Goal: Obtain resource: Obtain resource

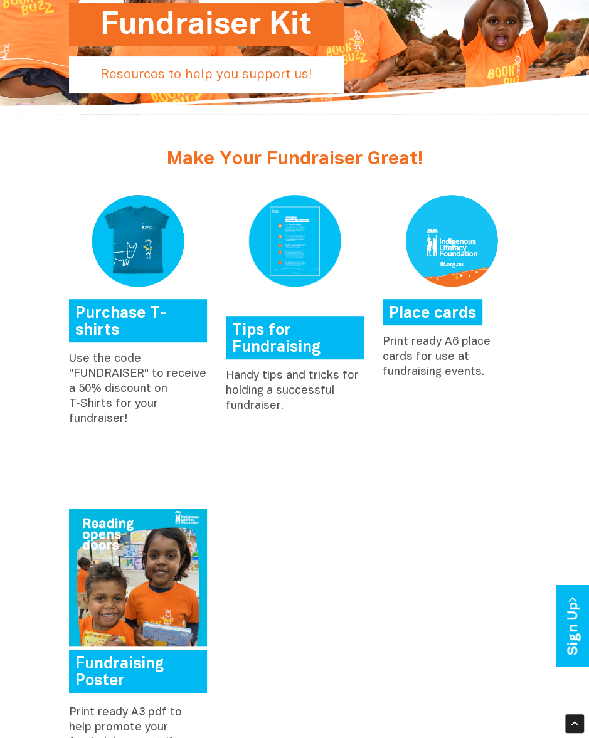
scroll to position [133, 0]
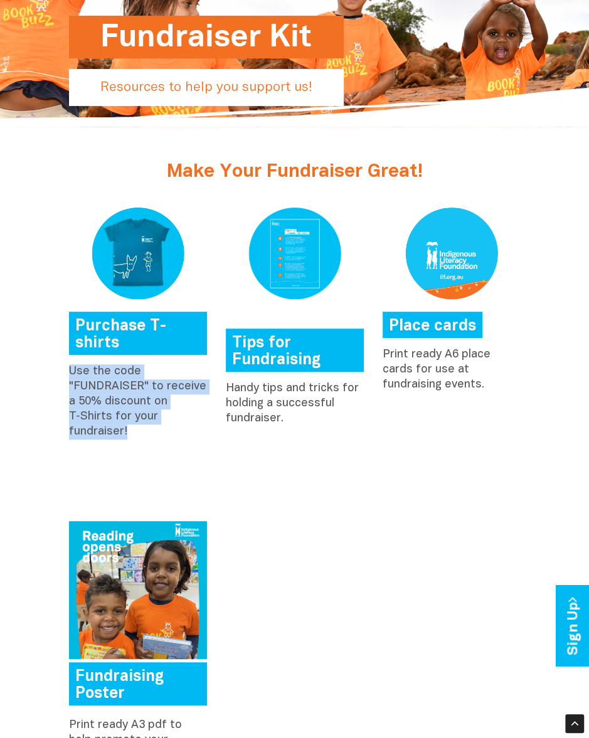
drag, startPoint x: 125, startPoint y: 431, endPoint x: 60, endPoint y: 370, distance: 89.6
click at [60, 371] on div "Purchase T-shirts Use the code "FUNDRAISER" to receive a 50% discount on T‑Shir…" at bounding box center [138, 327] width 157 height 238
copy p "Use the code "FUNDRAISER" to receive a 50% discount on T‑Shirts for your fundra…"
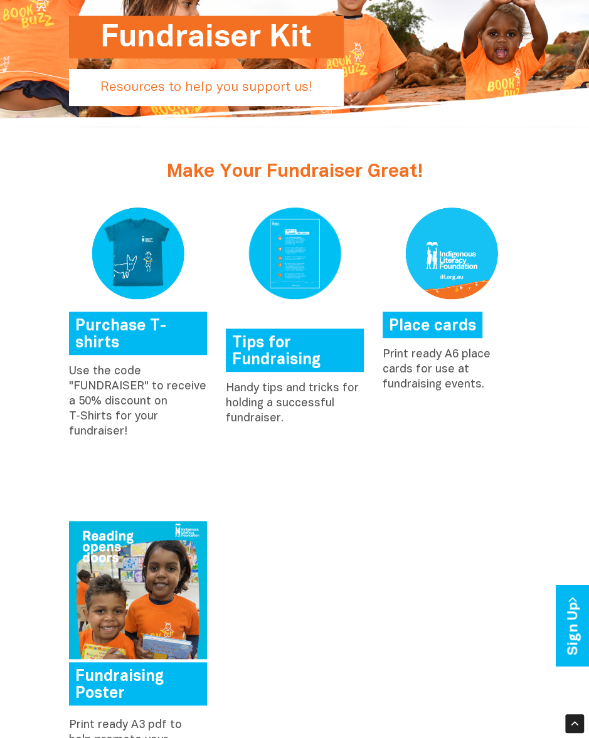
click at [229, 387] on p "Handy tips and tricks for holding a successful fundraiser." at bounding box center [295, 403] width 138 height 45
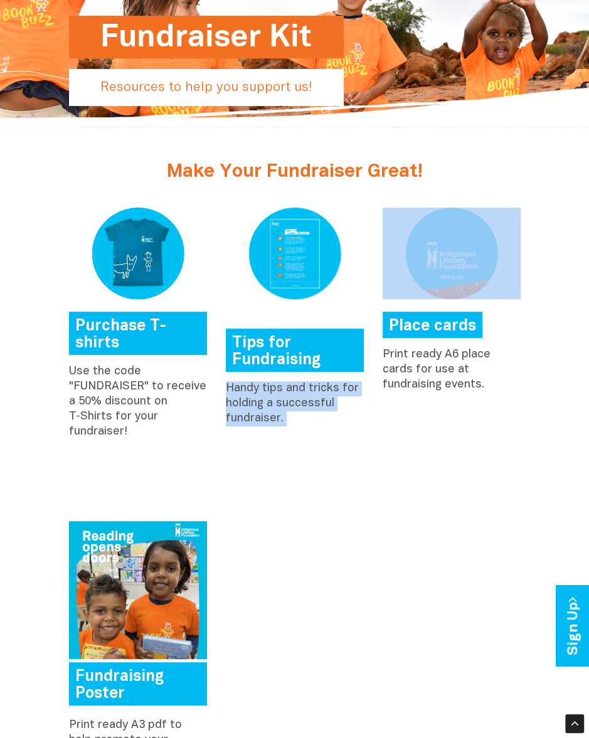
drag, startPoint x: 229, startPoint y: 387, endPoint x: 282, endPoint y: 414, distance: 58.6
click at [282, 414] on p "Handy tips and tricks for holding a successful fundraiser." at bounding box center [295, 403] width 138 height 45
copy div "Handy tips and tricks for holding a successful fundraiser."
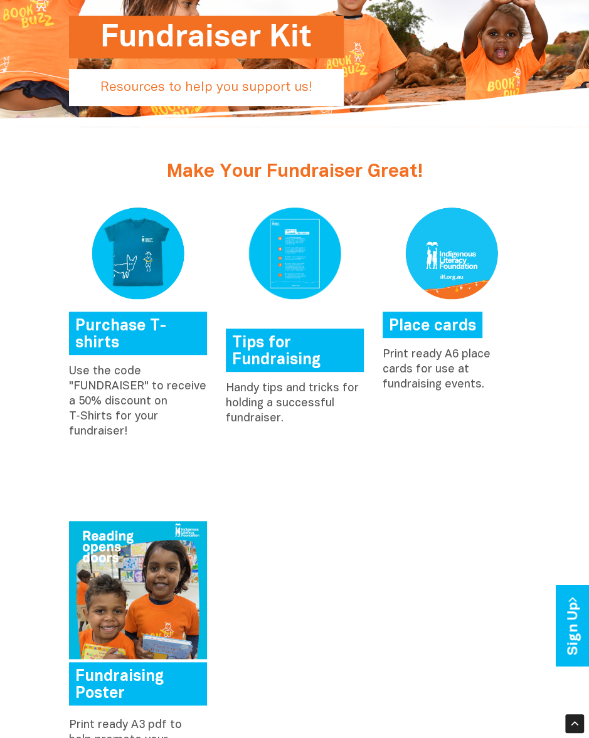
click at [394, 351] on p "Print ready A6 place cards for use at fundraising events." at bounding box center [451, 369] width 138 height 45
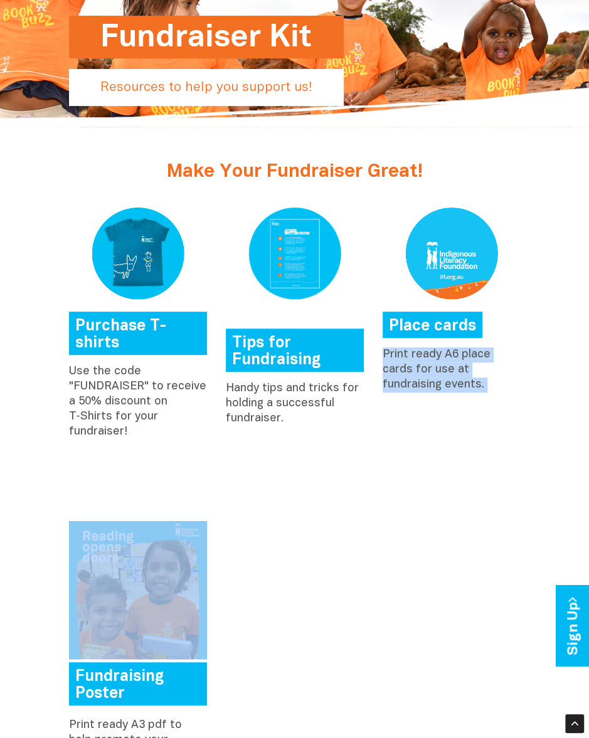
drag, startPoint x: 394, startPoint y: 351, endPoint x: 483, endPoint y: 384, distance: 94.2
click at [483, 384] on p "Print ready A6 place cards for use at fundraising events." at bounding box center [451, 369] width 138 height 45
copy div "Print ready A6 place cards for use at fundraising events."
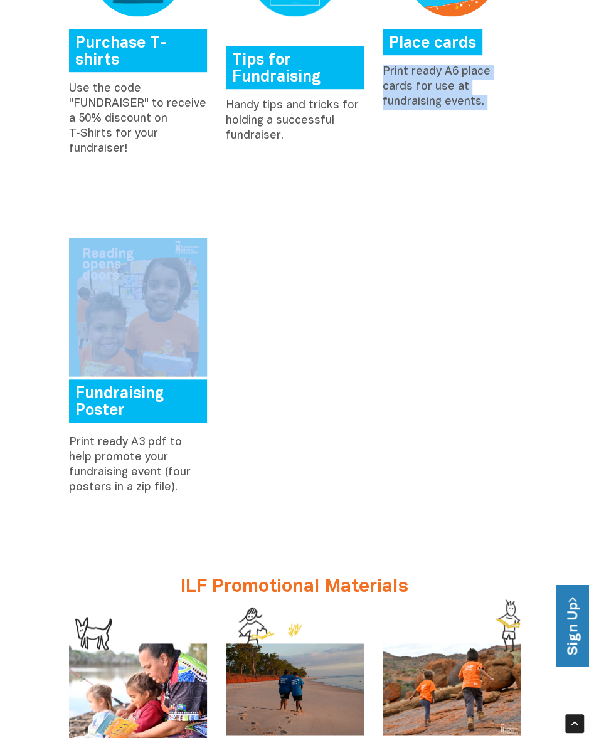
scroll to position [452, 0]
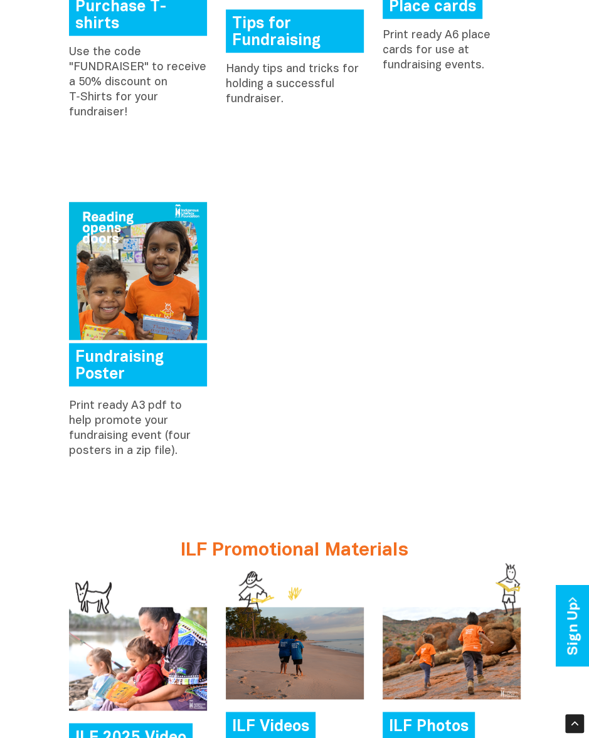
click at [80, 406] on p "Print ready A3 pdf to help promote your fundraising event (four posters in a zi…" at bounding box center [138, 429] width 138 height 60
drag, startPoint x: 80, startPoint y: 406, endPoint x: 107, endPoint y: 449, distance: 50.4
click at [107, 449] on p "Print ready A3 pdf to help promote your fundraising event (four posters in a zi…" at bounding box center [138, 429] width 138 height 60
copy p "Print ready A3 pdf to help promote your fundraising event (four posters in a zi…"
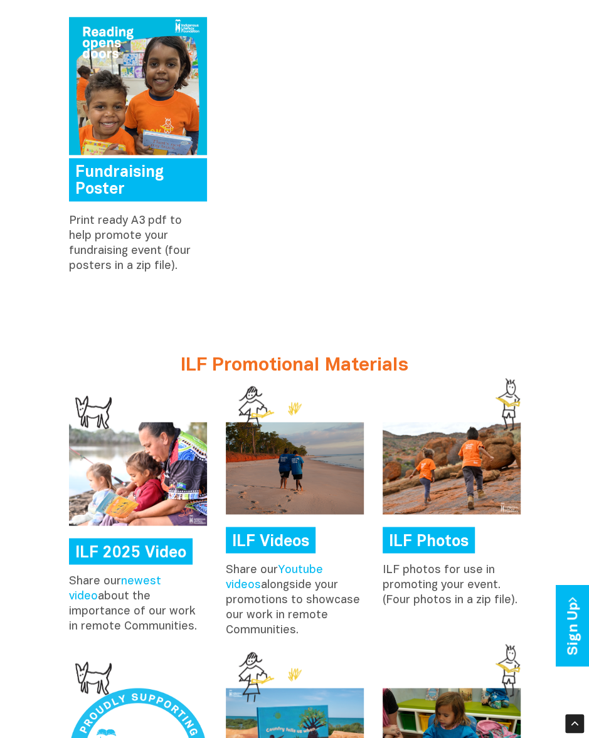
scroll to position [665, 0]
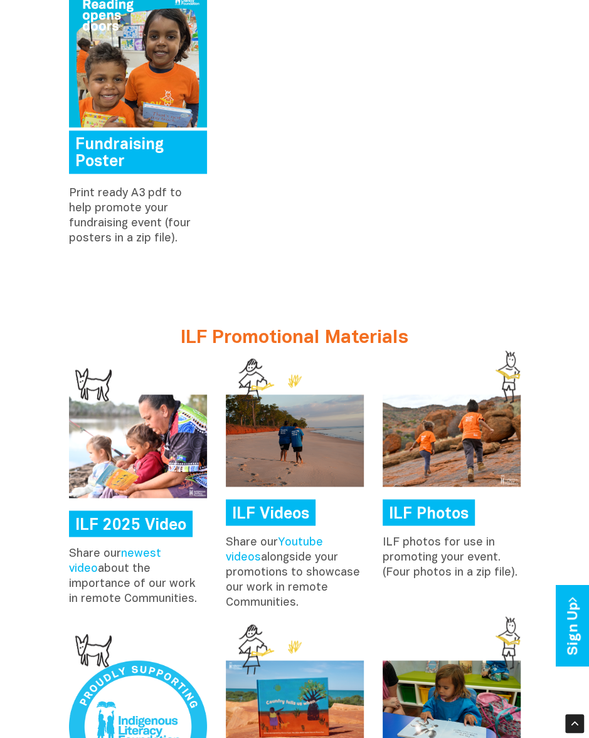
drag, startPoint x: 70, startPoint y: 552, endPoint x: 163, endPoint y: 596, distance: 103.2
click at [139, 597] on p "Share our newest video about the importance of our work in remote Communities." at bounding box center [138, 576] width 138 height 60
click at [159, 599] on p "Share our newest video about the importance of our work in remote Communities." at bounding box center [138, 576] width 138 height 60
drag, startPoint x: 146, startPoint y: 601, endPoint x: 70, endPoint y: 555, distance: 89.5
click at [70, 555] on p "Share our newest video about the importance of our work in remote Communities." at bounding box center [138, 576] width 138 height 60
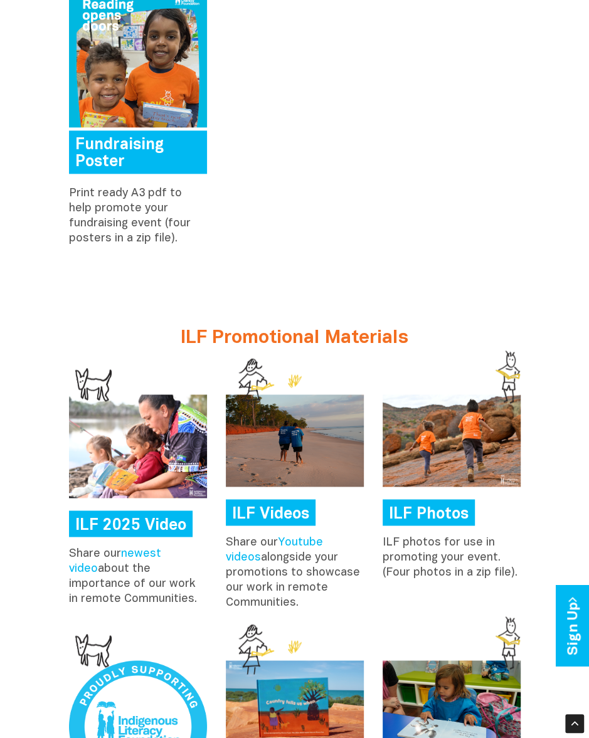
copy p "Share our newest video about the importance of our work in remote Communities."
drag, startPoint x: 308, startPoint y: 602, endPoint x: 241, endPoint y: 539, distance: 92.2
click at [223, 542] on div "ILF Videos Share our Youtube videos alongside your promotions to showcase our w…" at bounding box center [294, 505] width 157 height 222
copy p "Share our Youtube videos alongside your promotions to showcase our work in remo…"
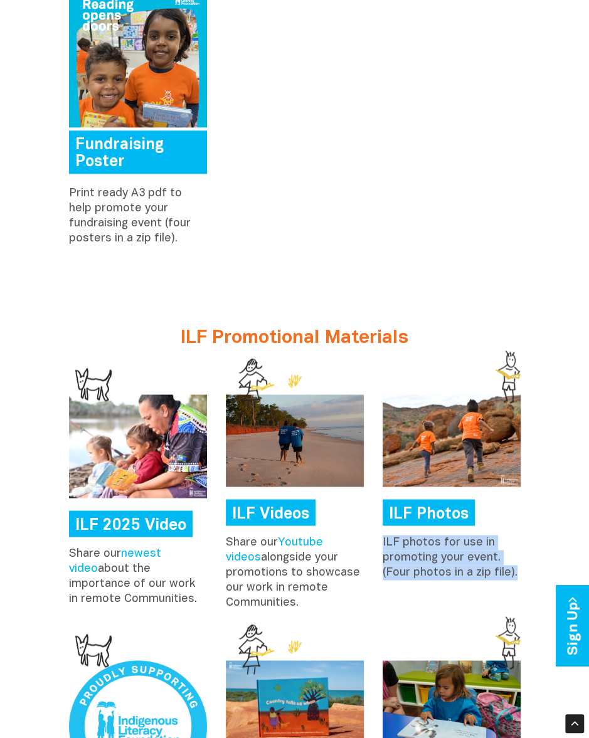
drag, startPoint x: 517, startPoint y: 574, endPoint x: 382, endPoint y: 543, distance: 137.6
click at [381, 542] on div "ILF Photos ILF photos for use in promoting your event.(Four photos in a zip fil…" at bounding box center [451, 490] width 157 height 192
copy p "ILF photos for use in promoting your event.(Four photos in a zip file)."
